Goal: Information Seeking & Learning: Check status

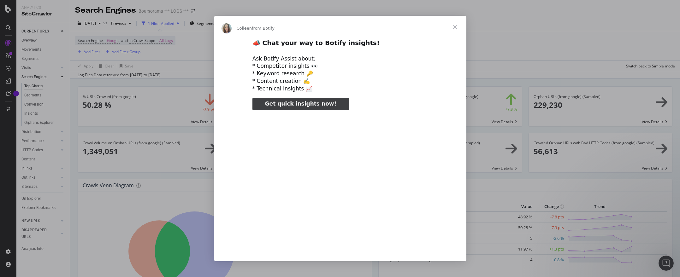
type input "105660"
click at [458, 29] on span "Close" at bounding box center [455, 27] width 23 height 23
